Goal: Task Accomplishment & Management: Use online tool/utility

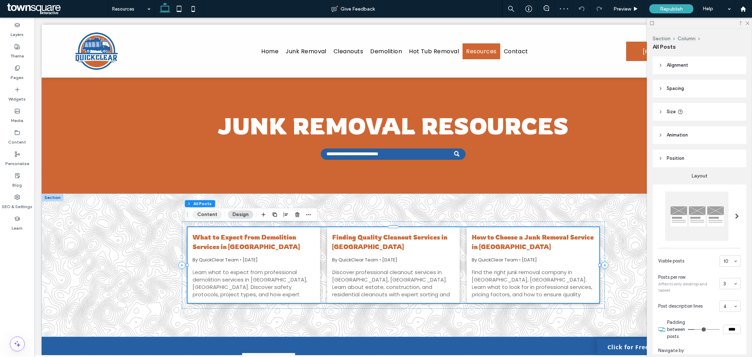
click at [204, 214] on button "Content" at bounding box center [206, 214] width 29 height 8
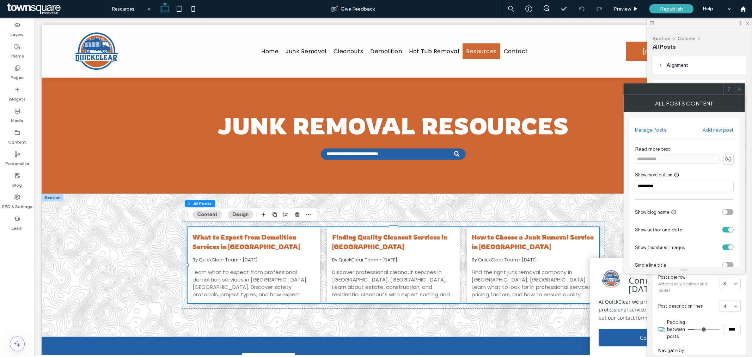
click at [649, 128] on div "Manage Posts" at bounding box center [650, 130] width 31 height 6
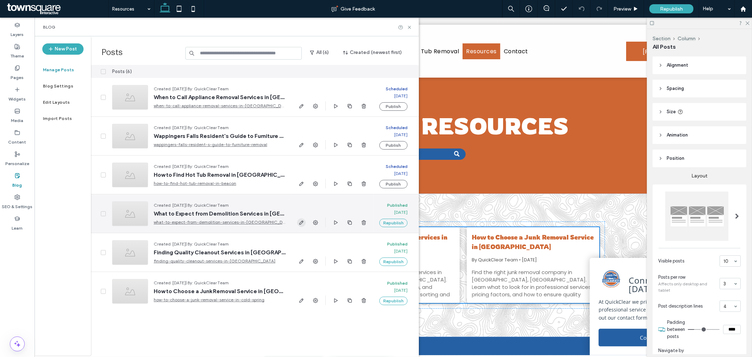
click at [300, 224] on use "button" at bounding box center [301, 222] width 4 height 4
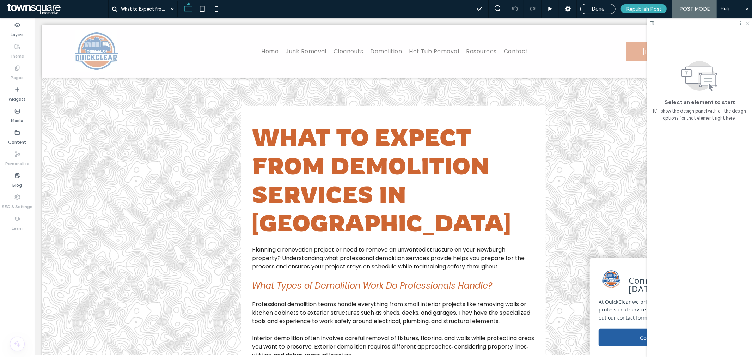
click at [748, 23] on icon at bounding box center [747, 22] width 5 height 5
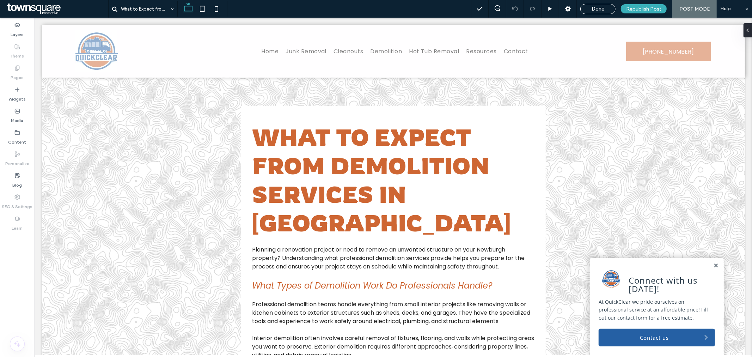
click at [598, 7] on span "Done" at bounding box center [597, 9] width 13 height 6
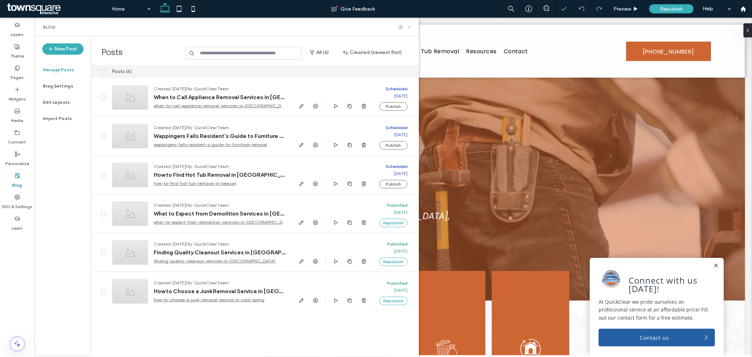
click at [407, 26] on icon at bounding box center [409, 27] width 5 height 5
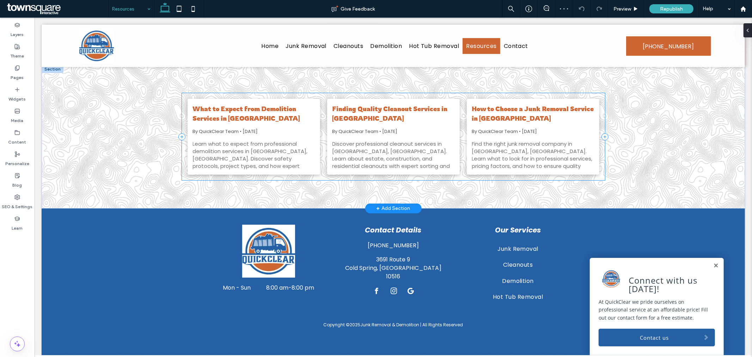
scroll to position [118, 0]
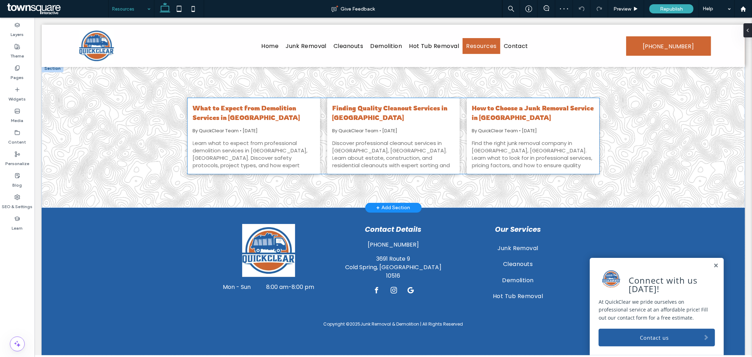
click at [247, 146] on div "Learn what to expect from professional demolition services in [GEOGRAPHIC_DATA]…" at bounding box center [253, 153] width 122 height 29
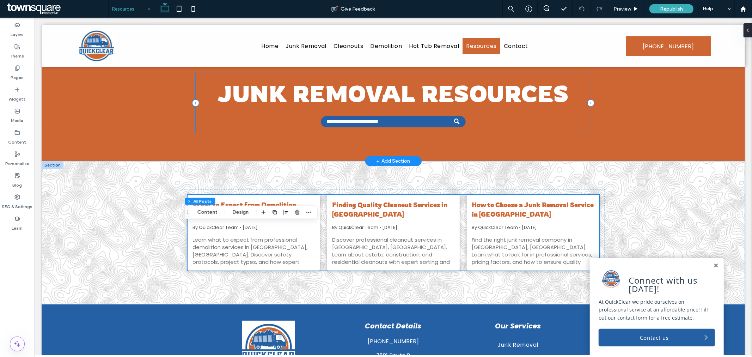
scroll to position [67, 0]
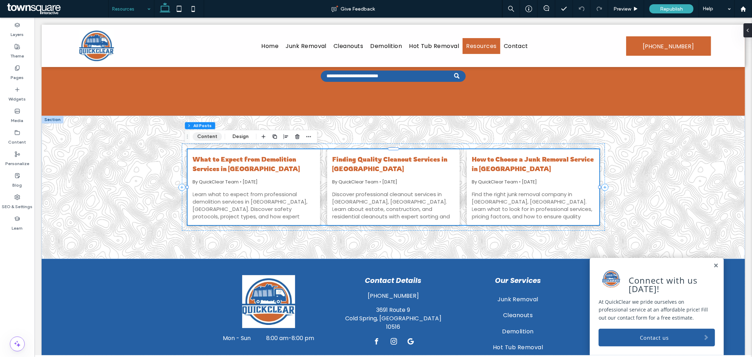
click at [207, 135] on button "Content" at bounding box center [206, 136] width 29 height 8
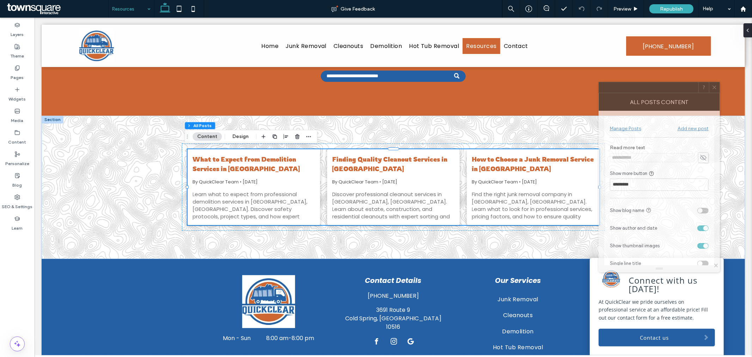
drag, startPoint x: 654, startPoint y: 102, endPoint x: 629, endPoint y: 101, distance: 25.1
click at [629, 101] on div "All Posts Content" at bounding box center [658, 102] width 121 height 18
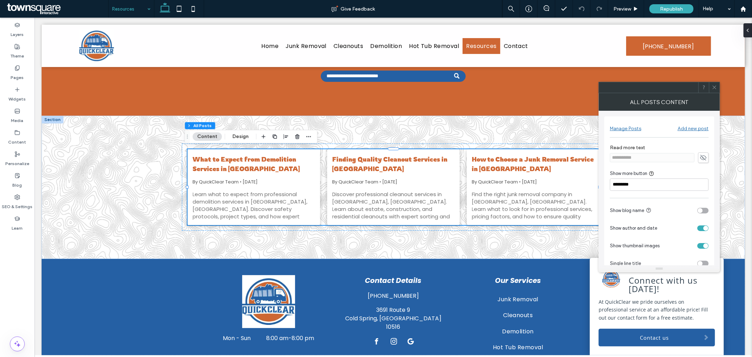
click at [625, 126] on div "Manage Posts" at bounding box center [625, 128] width 31 height 6
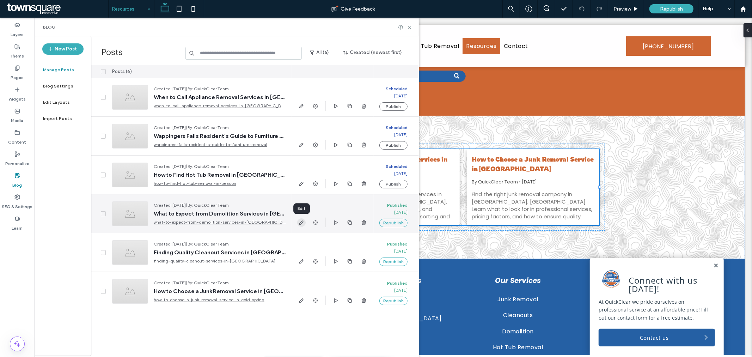
click at [299, 222] on icon "button" at bounding box center [302, 223] width 6 height 6
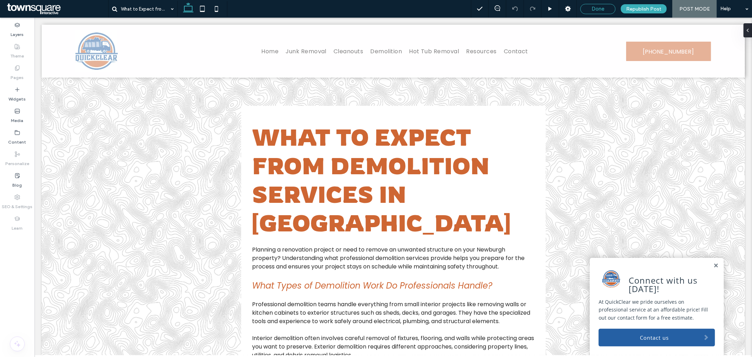
click at [594, 6] on span "Done" at bounding box center [597, 9] width 13 height 6
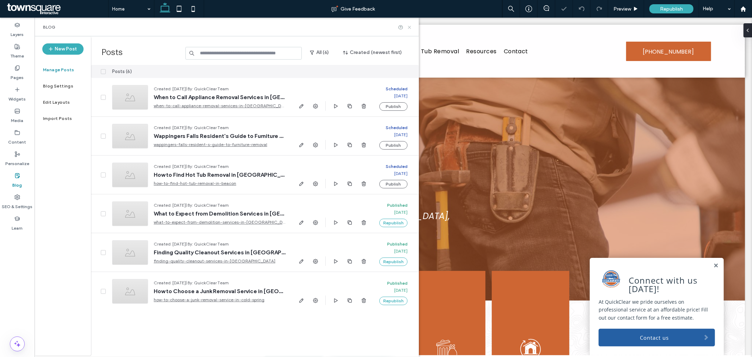
click at [411, 26] on icon at bounding box center [409, 27] width 5 height 5
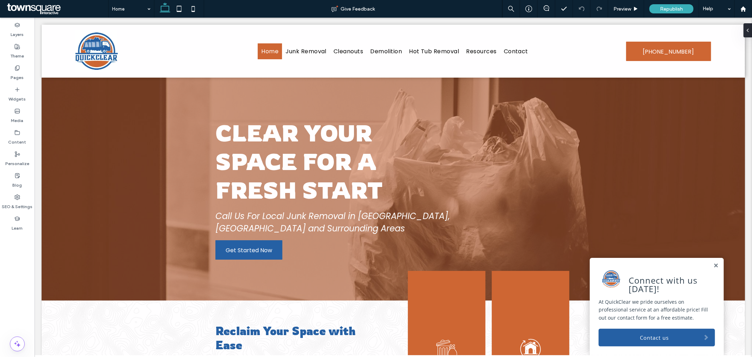
click at [713, 266] on link at bounding box center [715, 265] width 5 height 6
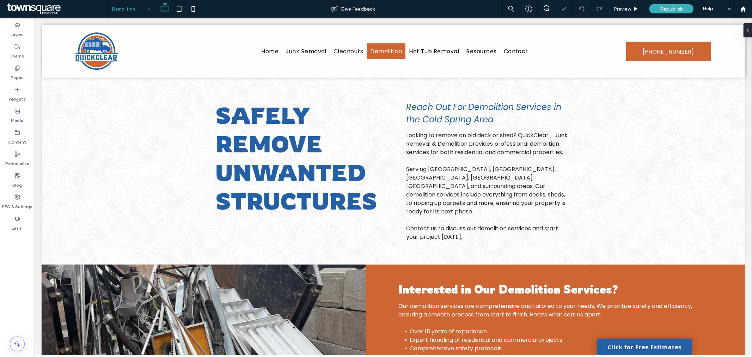
click at [138, 11] on input at bounding box center [129, 9] width 35 height 18
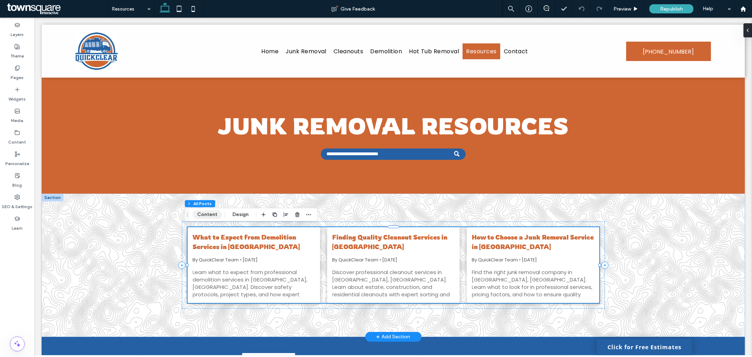
click at [211, 213] on button "Content" at bounding box center [206, 214] width 29 height 8
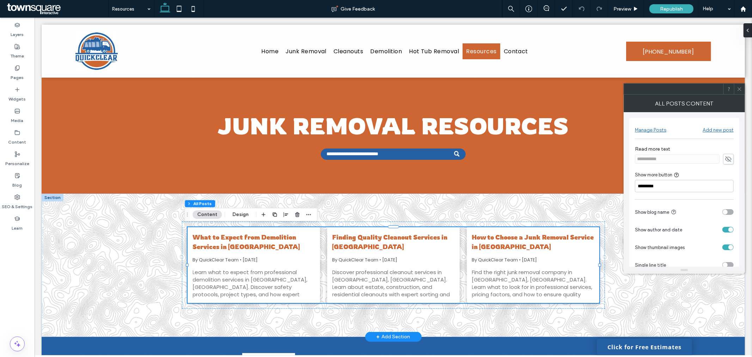
click at [661, 131] on div "Manage Posts" at bounding box center [650, 130] width 31 height 6
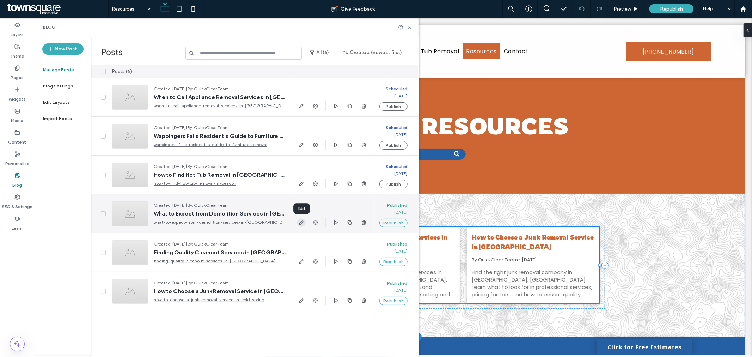
click at [300, 220] on icon "button" at bounding box center [302, 223] width 6 height 6
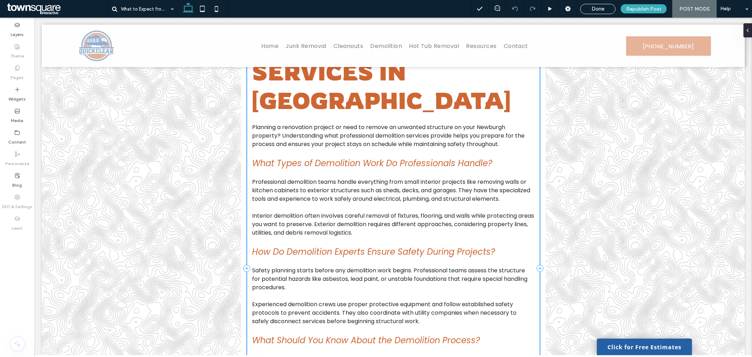
scroll to position [111, 0]
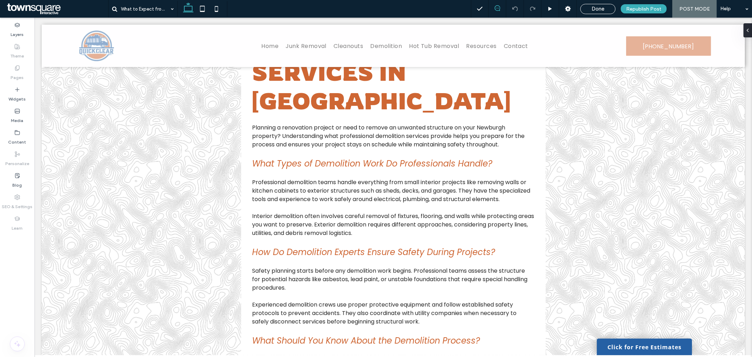
click at [502, 8] on span at bounding box center [496, 8] width 17 height 6
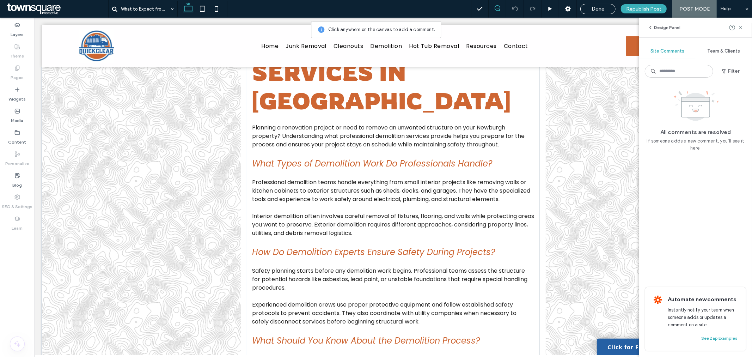
click at [514, 155] on div "What to Expect from Demolition Services in [GEOGRAPHIC_DATA] Planning a renovat…" at bounding box center [392, 268] width 293 height 547
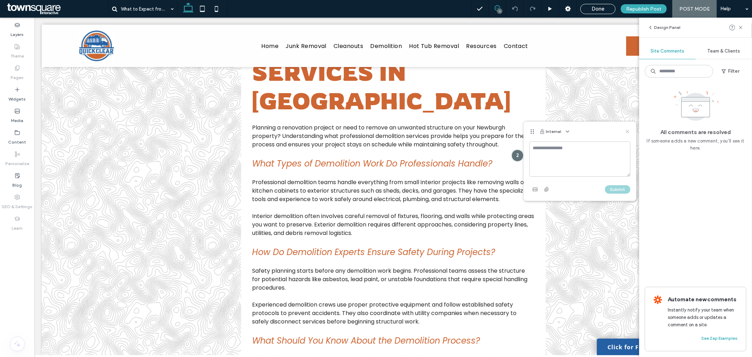
drag, startPoint x: 626, startPoint y: 133, endPoint x: 591, endPoint y: 115, distance: 39.1
click at [626, 133] on use at bounding box center [627, 131] width 3 height 3
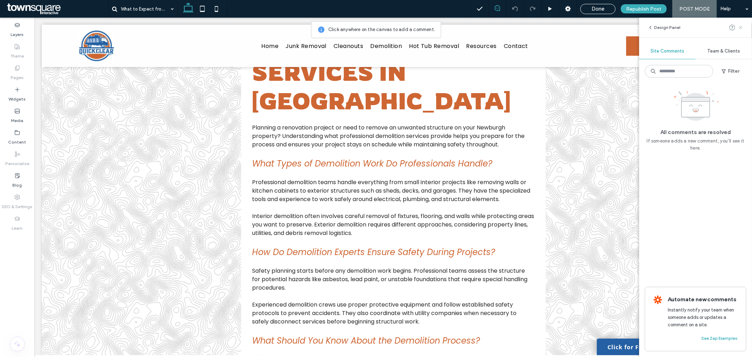
click at [741, 29] on icon at bounding box center [741, 28] width 6 height 6
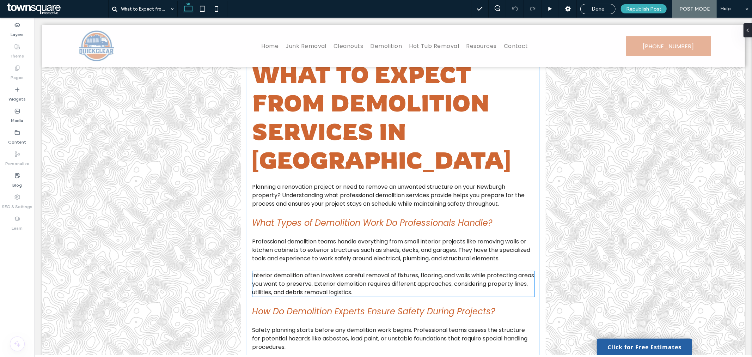
scroll to position [0, 0]
